Goal: Task Accomplishment & Management: Manage account settings

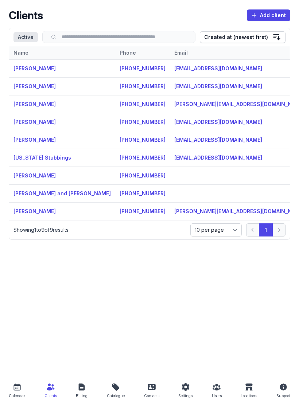
click at [30, 176] on link "[PERSON_NAME]" at bounding box center [34, 175] width 42 height 6
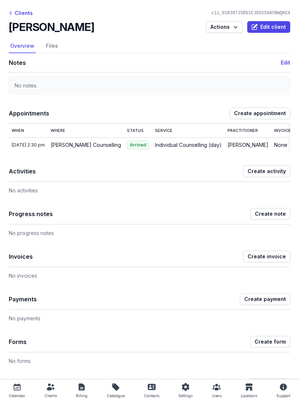
click at [18, 387] on icon at bounding box center [17, 386] width 9 height 9
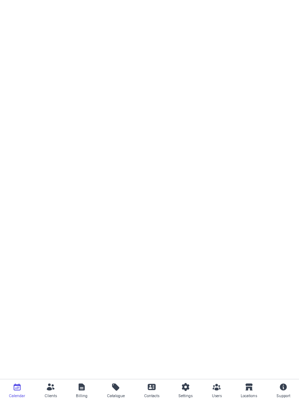
select select "week"
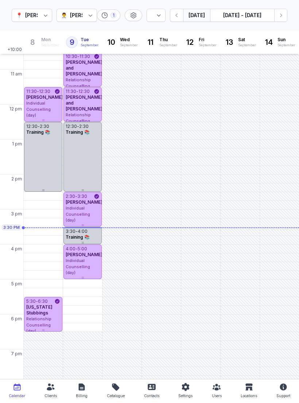
scroll to position [95, 0]
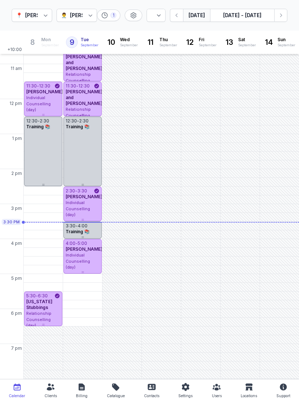
click at [283, 20] on button "Next week" at bounding box center [280, 15] width 13 height 13
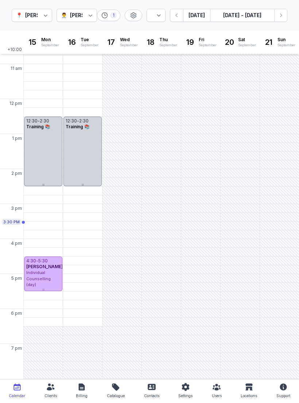
click at [281, 15] on icon "button" at bounding box center [281, 15] width 2 height 4
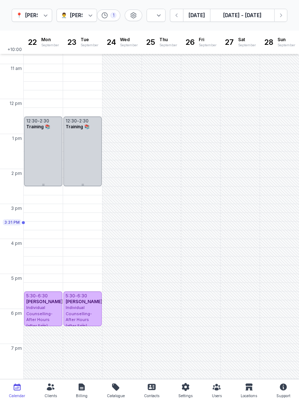
scroll to position [95, 0]
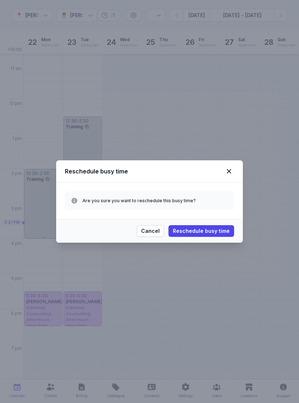
click at [228, 181] on div "Reschedule busy time" at bounding box center [149, 171] width 186 height 22
click at [228, 171] on icon at bounding box center [228, 171] width 9 height 9
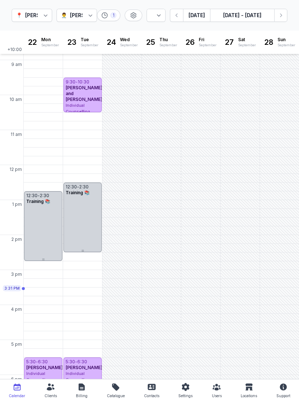
scroll to position [31, 0]
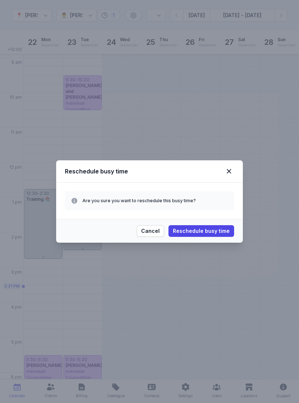
click at [218, 230] on span "Reschedule busy time" at bounding box center [201, 230] width 57 height 9
click at [230, 169] on icon at bounding box center [228, 171] width 9 height 9
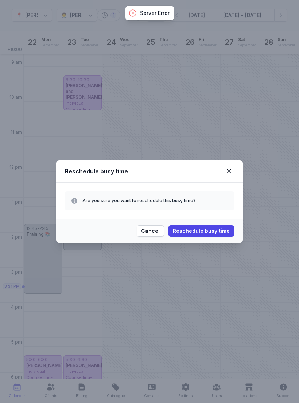
click at [206, 235] on span "Reschedule busy time" at bounding box center [201, 230] width 57 height 9
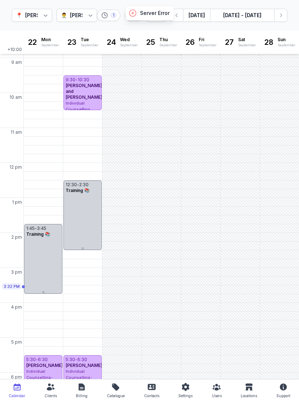
click at [43, 185] on div "12:30 PM - Mon" at bounding box center [43, 184] width 37 height 7
click at [44, 141] on span "Appointment" at bounding box center [36, 137] width 32 height 7
select select
type input "[DATE]"
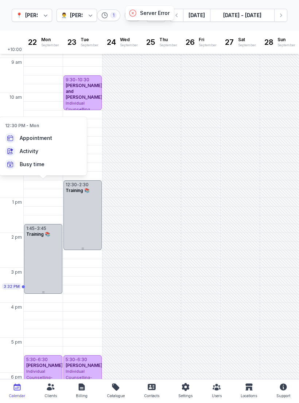
select select "12:30"
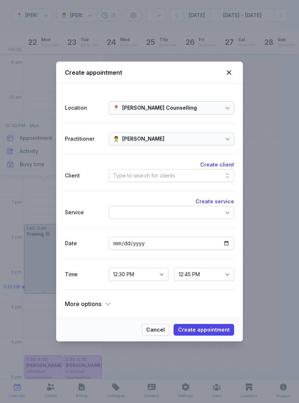
click at [185, 178] on div "Type to search for clients" at bounding box center [170, 175] width 125 height 13
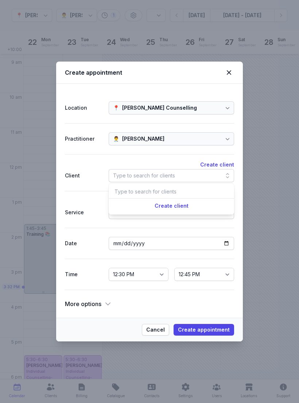
click at [213, 170] on div "Type to search for clients" at bounding box center [170, 175] width 125 height 13
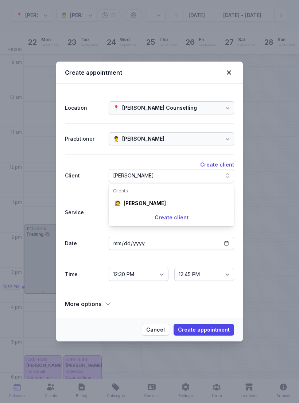
type input "[PERSON_NAME]"
click at [157, 205] on div "🙋 [PERSON_NAME]" at bounding box center [171, 203] width 122 height 13
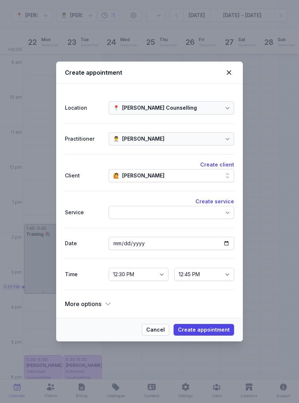
click at [214, 326] on span "Create appointment" at bounding box center [204, 329] width 52 height 9
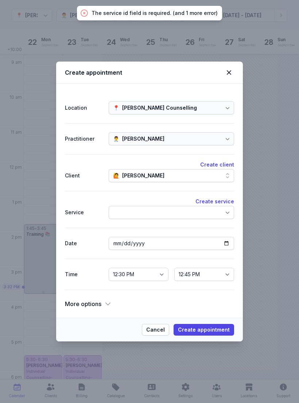
click at [174, 216] on div at bounding box center [170, 212] width 125 height 13
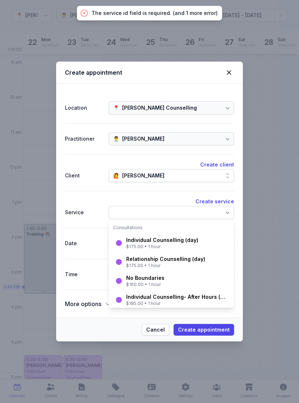
click at [173, 242] on div "Individual Counselling (day)" at bounding box center [162, 239] width 72 height 7
select select "13:30"
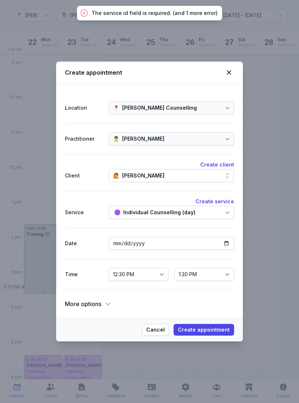
click at [209, 332] on span "Create appointment" at bounding box center [204, 329] width 52 height 9
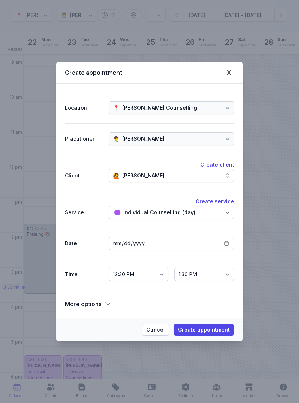
click at [211, 328] on span "Create appointment" at bounding box center [204, 329] width 52 height 9
click at [206, 326] on span "Create appointment" at bounding box center [204, 329] width 52 height 9
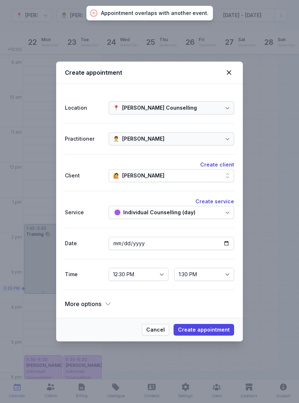
click at [230, 65] on div "Create appointment" at bounding box center [149, 73] width 186 height 22
click at [228, 70] on icon at bounding box center [228, 72] width 9 height 9
select select
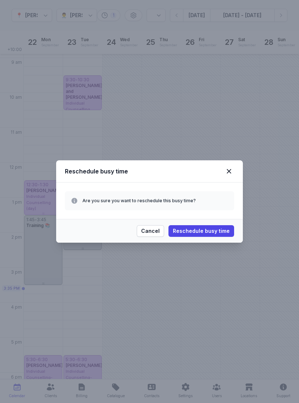
click at [226, 169] on icon at bounding box center [228, 171] width 9 height 9
click at [205, 229] on span "Reschedule busy time" at bounding box center [201, 230] width 57 height 9
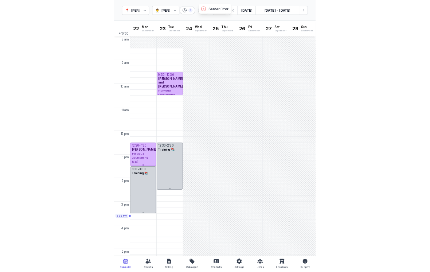
scroll to position [0, 0]
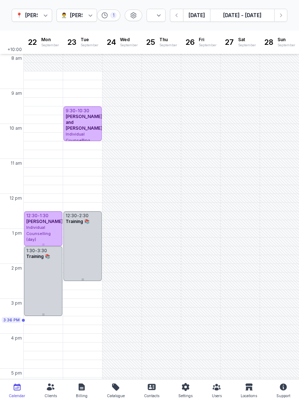
click at [40, 230] on div "Individual Counselling (day)" at bounding box center [43, 233] width 34 height 18
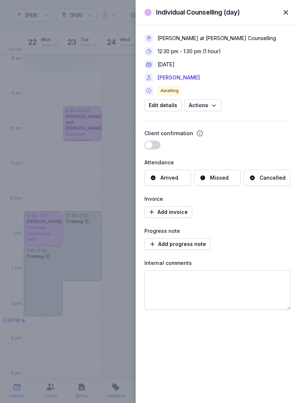
click at [173, 77] on link "[PERSON_NAME]" at bounding box center [178, 77] width 42 height 9
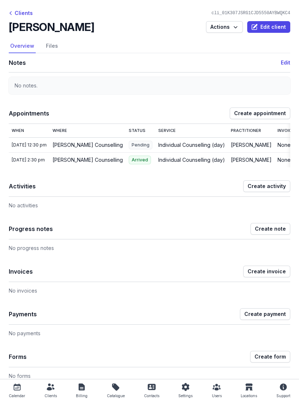
click at [55, 51] on link "Files" at bounding box center [51, 46] width 15 height 14
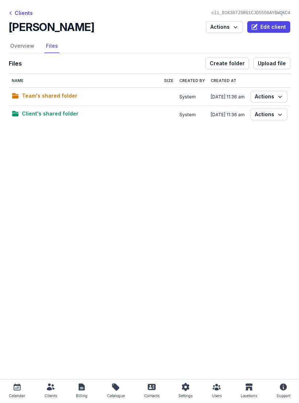
click at [227, 64] on span "Create folder" at bounding box center [226, 63] width 35 height 9
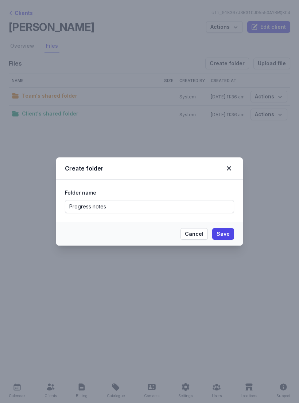
type input "Progress notes"
click at [227, 236] on span "Save" at bounding box center [222, 233] width 13 height 9
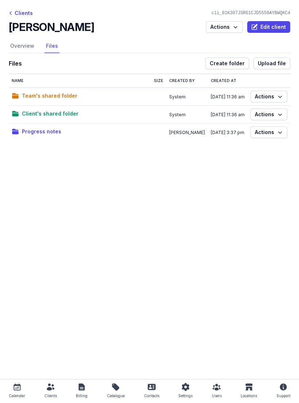
click at [38, 132] on span "Progress notes" at bounding box center [41, 131] width 39 height 9
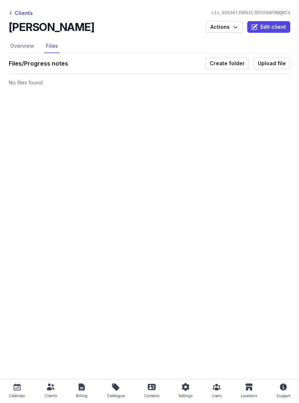
click at [268, 64] on span "Upload file" at bounding box center [271, 63] width 28 height 9
